Goal: Navigation & Orientation: Find specific page/section

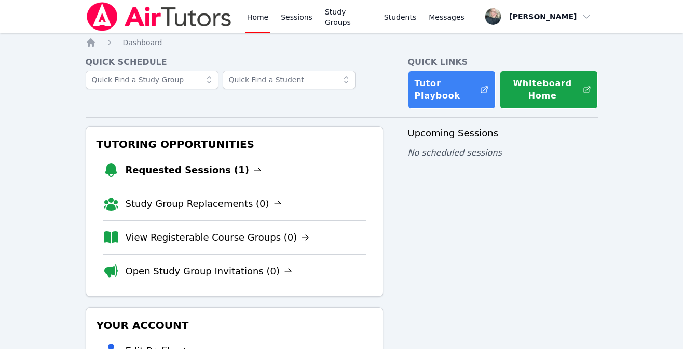
click at [179, 171] on link "Requested Sessions (1)" at bounding box center [194, 170] width 137 height 15
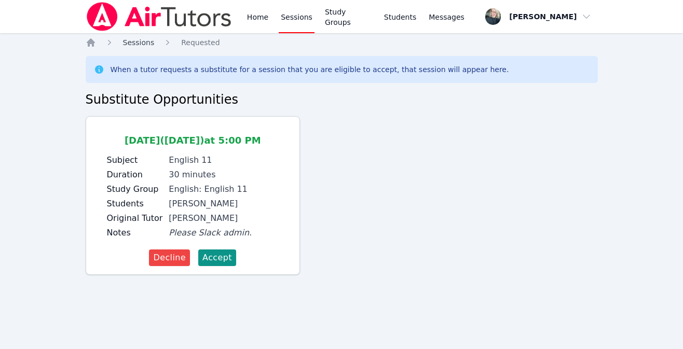
click at [134, 41] on span "Sessions" at bounding box center [139, 42] width 32 height 8
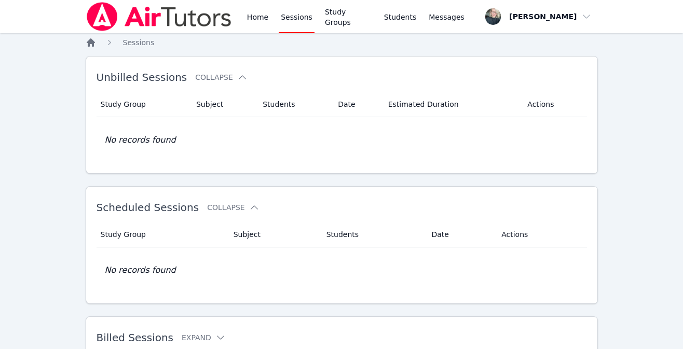
click at [90, 43] on icon "Breadcrumb" at bounding box center [91, 42] width 8 height 8
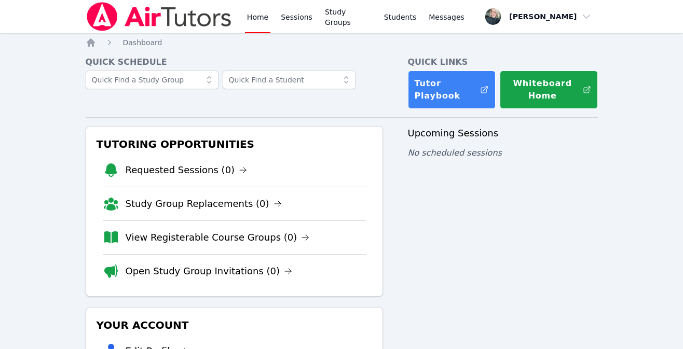
click at [88, 49] on div "Home Dashboard Quick Schedule Quick Links Tutor Playbook Whiteboard Home Tutori…" at bounding box center [342, 268] width 512 height 462
click at [89, 42] on icon "Breadcrumb" at bounding box center [91, 42] width 8 height 8
